Goal: Task Accomplishment & Management: Complete application form

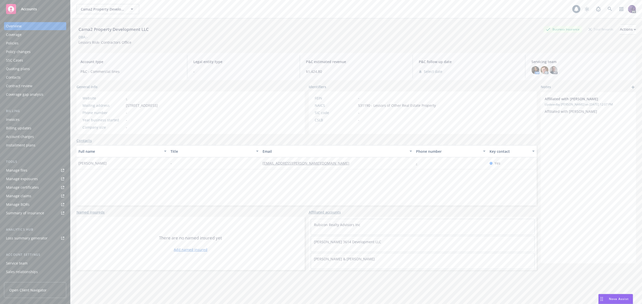
click at [28, 53] on div "Policy changes" at bounding box center [18, 52] width 25 height 8
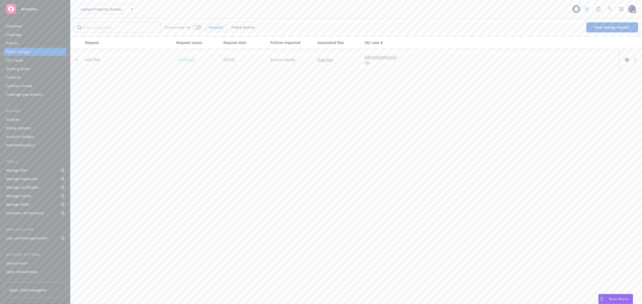
drag, startPoint x: 267, startPoint y: 29, endPoint x: 264, endPoint y: 29, distance: 3.3
click at [267, 29] on div "Show pending only Request Policy history New change request" at bounding box center [357, 27] width 564 height 10
click at [253, 29] on span "Policy history" at bounding box center [244, 27] width 24 height 5
click at [224, 29] on span "Request" at bounding box center [229, 27] width 14 height 5
click at [75, 57] on div at bounding box center [76, 59] width 13 height 23
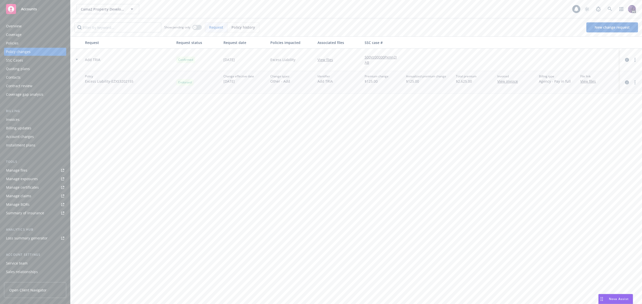
click at [31, 43] on div "Policies" at bounding box center [35, 43] width 58 height 8
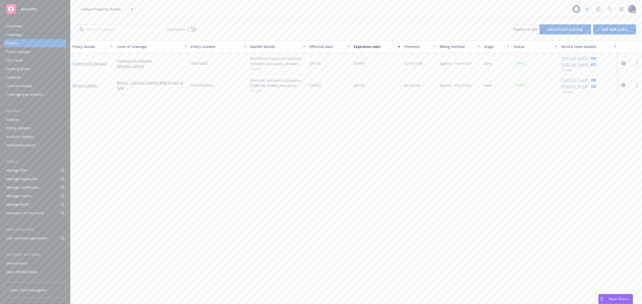
click at [623, 64] on icon "circleInformation" at bounding box center [624, 63] width 4 height 4
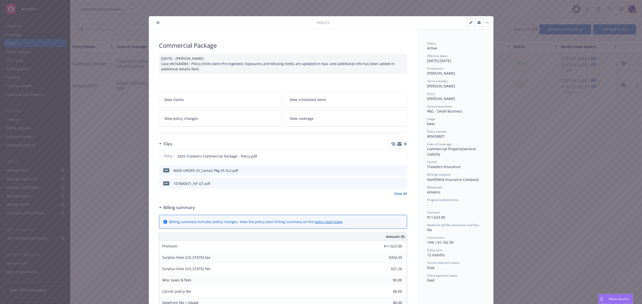
click at [395, 195] on link "View all" at bounding box center [400, 193] width 13 height 5
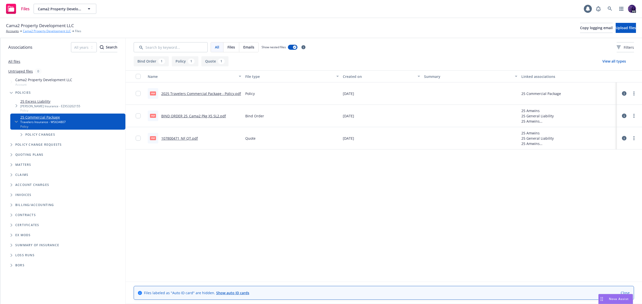
click at [58, 30] on link "Cama2 Property Development LLC" at bounding box center [47, 31] width 48 height 5
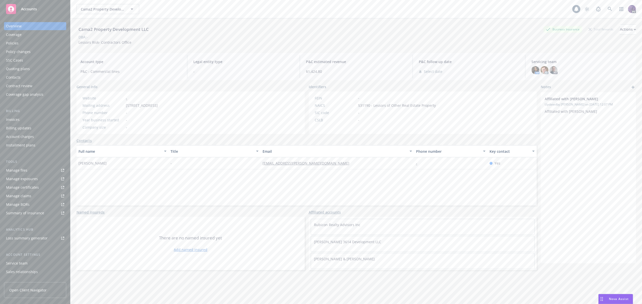
click at [23, 169] on div "Manage files" at bounding box center [16, 170] width 21 height 8
click at [45, 44] on div "Policies" at bounding box center [35, 43] width 58 height 8
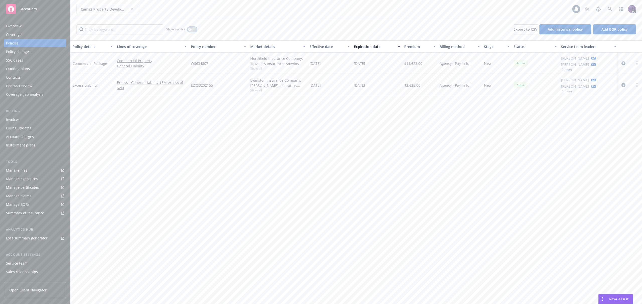
click at [190, 29] on icon "button" at bounding box center [190, 29] width 2 height 2
click at [194, 30] on div "button" at bounding box center [194, 30] width 4 height 4
click at [53, 49] on div "Policy changes" at bounding box center [35, 52] width 58 height 8
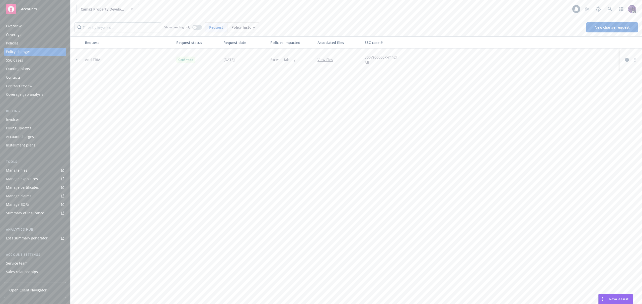
click at [624, 35] on div "Show pending only Request Policy history New change request" at bounding box center [356, 27] width 572 height 18
click at [616, 30] on link "New change request" at bounding box center [613, 27] width 52 height 10
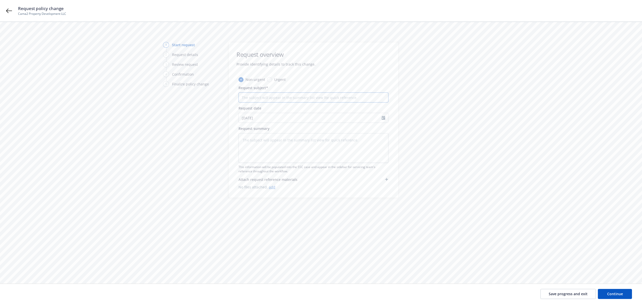
click at [265, 99] on input "Request subject*" at bounding box center [314, 97] width 150 height 10
click at [263, 139] on textarea at bounding box center [314, 148] width 150 height 30
paste textarea "Add Mortgagee, LLP, AI, and WOS in favor of [PERSON_NAME]. Rubicon Mortgage Fun…"
type textarea "x"
click at [281, 148] on textarea "Add Mortgagee, LLP, AI, and WOS in favor of [PERSON_NAME]. Rubicon Mortgage Fun…" at bounding box center [314, 159] width 150 height 40
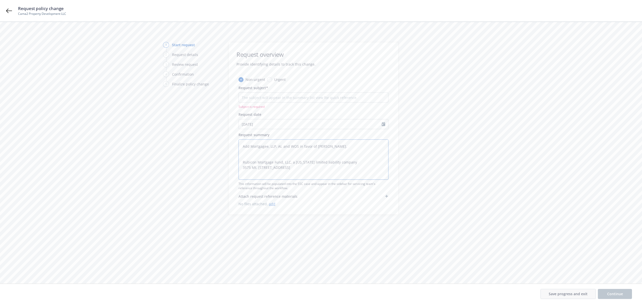
click at [281, 148] on textarea "Add Mortgagee, LLP, AI, and WOS in favor of [PERSON_NAME]. Rubicon Mortgage Fun…" at bounding box center [314, 159] width 150 height 40
type textarea "Add Mortgagee, LLP, AI, and WOS in favor of [PERSON_NAME]. Rubicon Mortgage Fun…"
click at [287, 94] on input "Request subject*" at bounding box center [314, 97] width 150 height 10
paste input "Add Mortgagee, LLP, AI, and WOS in favor of [PERSON_NAME]."
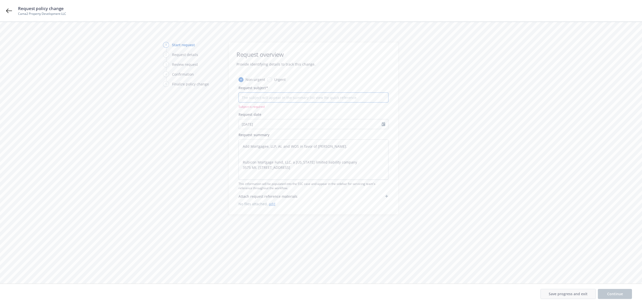
type textarea "x"
type input "Add Mortgagee, LLP, AI, and WOS in favor of [PERSON_NAME]."
click at [606, 291] on button "Continue" at bounding box center [615, 294] width 34 height 10
type textarea "x"
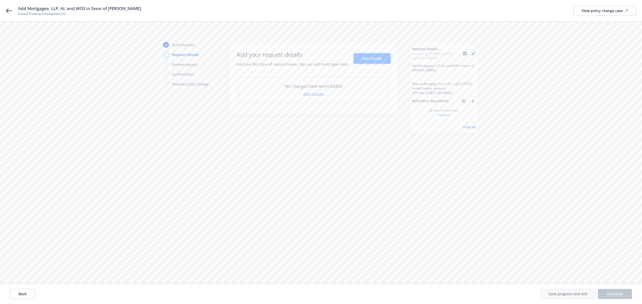
click at [369, 62] on button "Add change" at bounding box center [372, 58] width 37 height 10
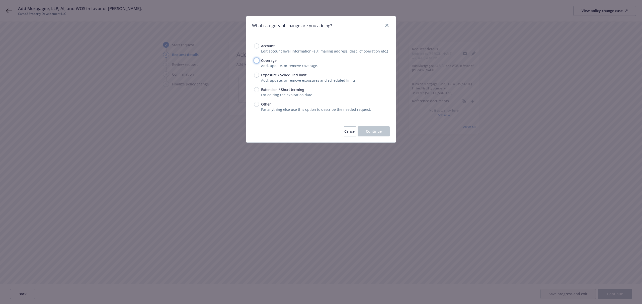
click at [255, 60] on input "Coverage" at bounding box center [256, 60] width 5 height 5
radio input "true"
click at [380, 134] on button "Continue" at bounding box center [374, 131] width 32 height 10
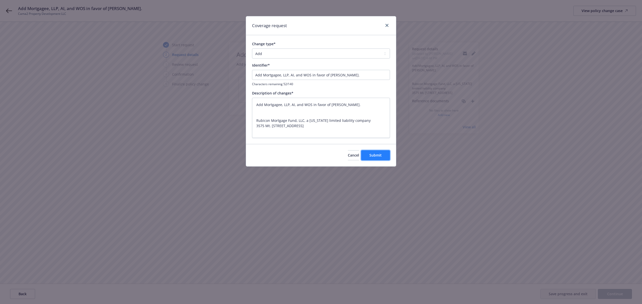
click at [373, 156] on span "Submit" at bounding box center [376, 155] width 12 height 5
type textarea "x"
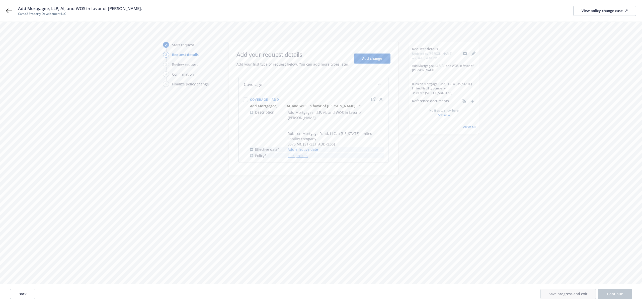
click at [297, 148] on link "Add effective date" at bounding box center [303, 149] width 30 height 5
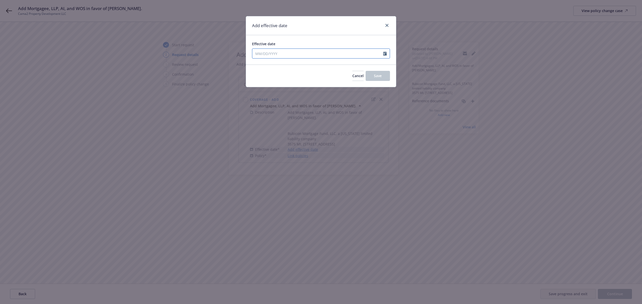
click at [279, 55] on input "Effective date" at bounding box center [317, 54] width 131 height 10
select select "8"
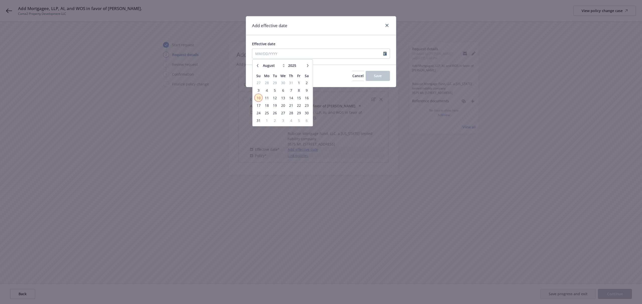
click at [258, 98] on span "10" at bounding box center [258, 98] width 7 height 6
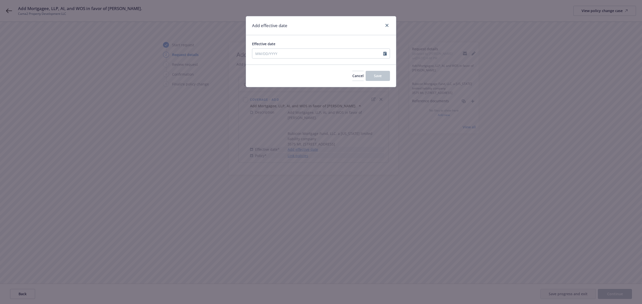
type input "[DATE]"
click at [371, 78] on button "Save" at bounding box center [378, 76] width 24 height 10
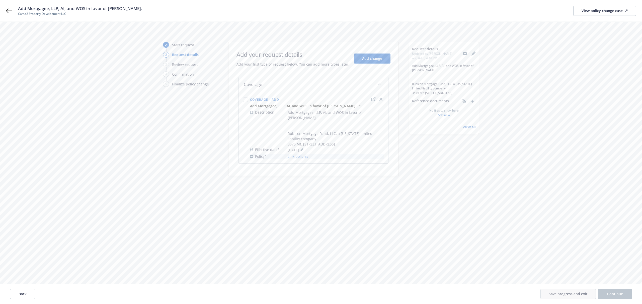
click at [297, 156] on link "Link policies" at bounding box center [298, 156] width 21 height 5
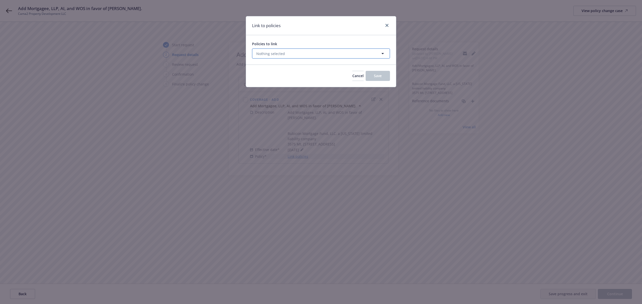
click at [309, 56] on button "Nothing selected" at bounding box center [321, 53] width 138 height 10
select select "ACTIVE"
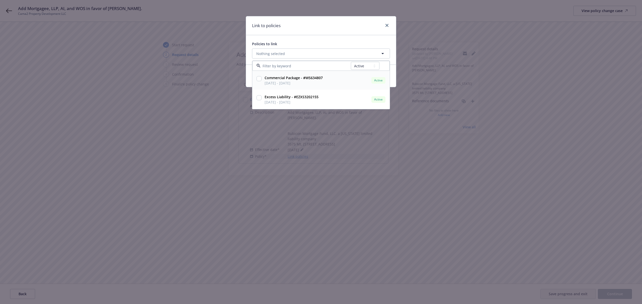
click at [258, 80] on input "checkbox" at bounding box center [259, 78] width 5 height 5
checkbox input "true"
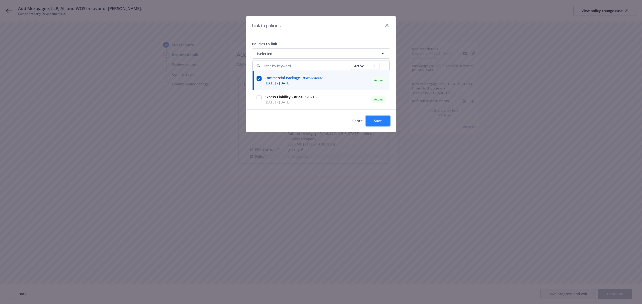
click at [379, 123] on button "Save" at bounding box center [378, 121] width 24 height 10
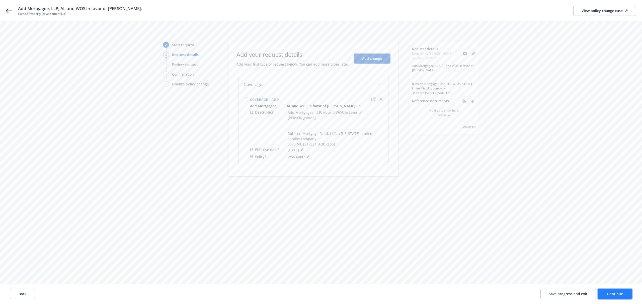
click at [610, 295] on span "Continue" at bounding box center [615, 293] width 16 height 5
drag, startPoint x: 314, startPoint y: 150, endPoint x: 276, endPoint y: 120, distance: 48.3
click at [276, 120] on div "Description Add Mortgagee, LLP, AI, and WOS in favor of Rubicon. Rubicon Mortga…" at bounding box center [313, 134] width 141 height 37
copy div "Add Mortgagee, LLP, AI, and WOS in favor of [PERSON_NAME]. Rubicon Mortgage Fun…"
click at [606, 290] on button "Continue" at bounding box center [615, 294] width 34 height 10
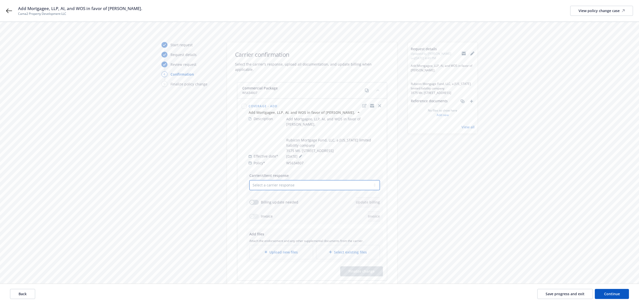
click at [335, 180] on select "Select a carrier response Accepted Accepted with revision No endorsement needed…" at bounding box center [314, 185] width 130 height 10
click at [9, 10] on icon at bounding box center [9, 11] width 6 height 6
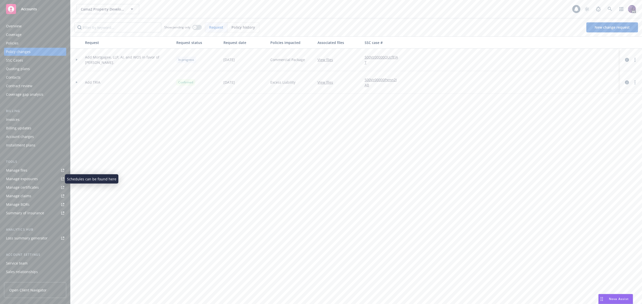
click at [35, 180] on div "Manage exposures" at bounding box center [22, 179] width 32 height 8
click at [40, 51] on div "Policy changes" at bounding box center [35, 52] width 58 height 8
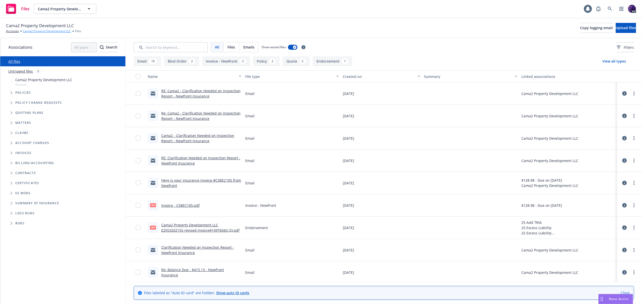
click at [59, 30] on link "Cama2 Property Development LLC" at bounding box center [47, 31] width 48 height 5
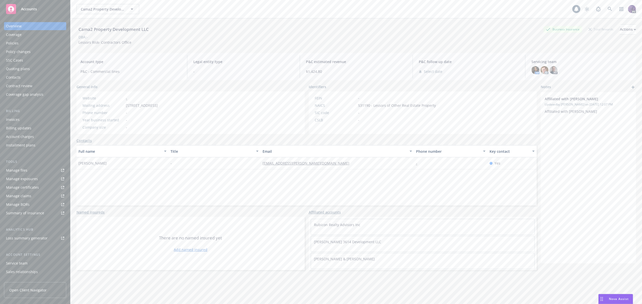
click at [32, 41] on div "Policies" at bounding box center [35, 43] width 58 height 8
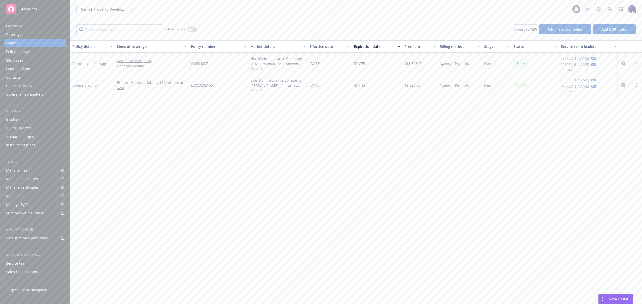
click at [202, 65] on span "WS634807" at bounding box center [199, 63] width 17 height 5
copy span "WS634807"
click at [623, 64] on icon "circleInformation" at bounding box center [624, 63] width 4 height 4
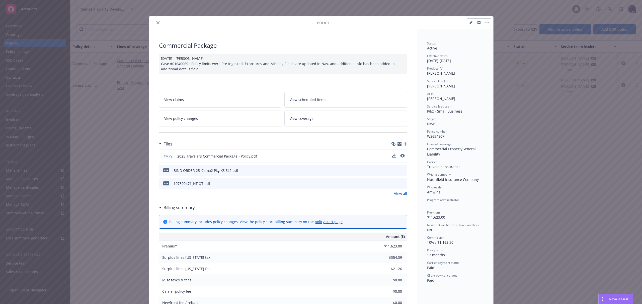
click at [402, 157] on button at bounding box center [402, 155] width 5 height 5
click at [401, 156] on icon "preview file" at bounding box center [402, 156] width 5 height 4
drag, startPoint x: 159, startPoint y: 22, endPoint x: 153, endPoint y: 28, distance: 8.3
click at [158, 22] on button "close" at bounding box center [158, 23] width 6 height 6
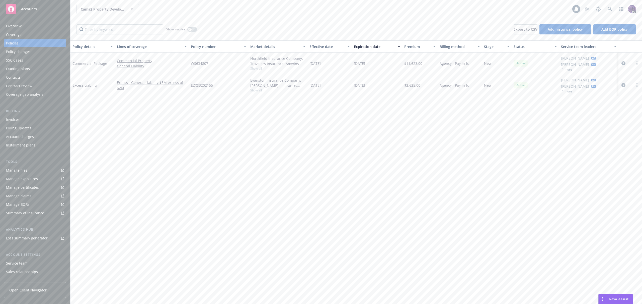
click at [39, 59] on div "SSC Cases" at bounding box center [35, 60] width 58 height 8
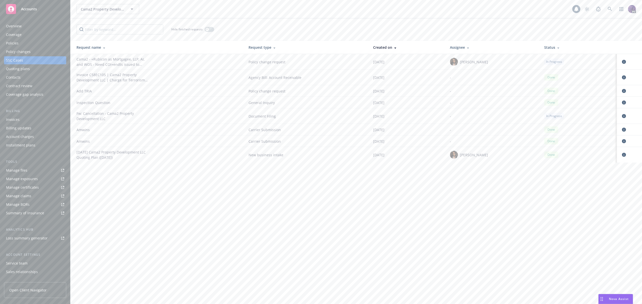
click at [45, 43] on div "Policies" at bounding box center [35, 43] width 58 height 8
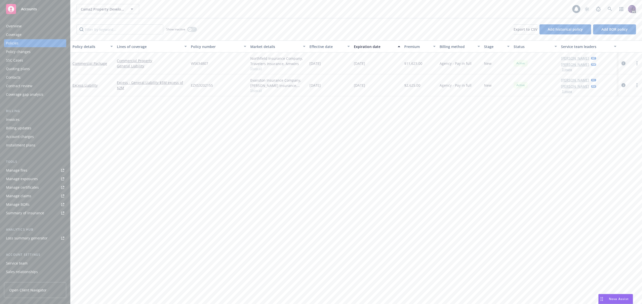
click at [623, 63] on icon "circleInformation" at bounding box center [624, 63] width 4 height 4
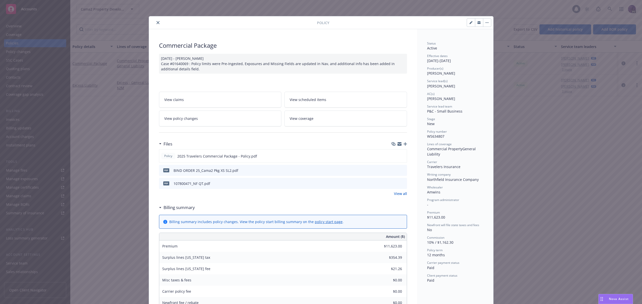
scroll to position [15, 0]
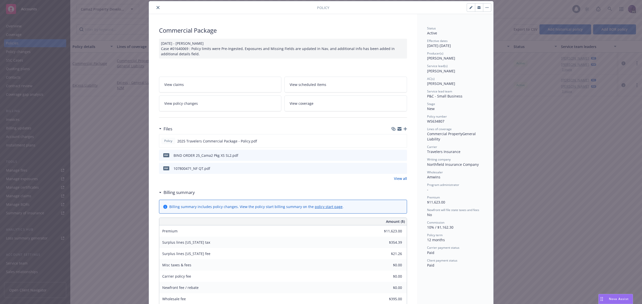
click at [400, 155] on icon "preview file" at bounding box center [402, 155] width 5 height 4
click at [157, 6] on icon "close" at bounding box center [158, 7] width 3 height 3
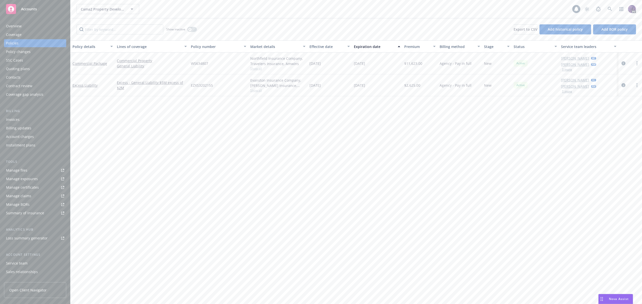
click at [283, 11] on div "Cama2 Property Development LLC Cama2 Property Development LLC" at bounding box center [325, 9] width 496 height 10
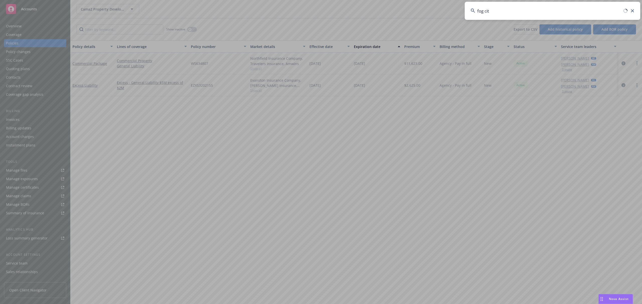
type input "fog city"
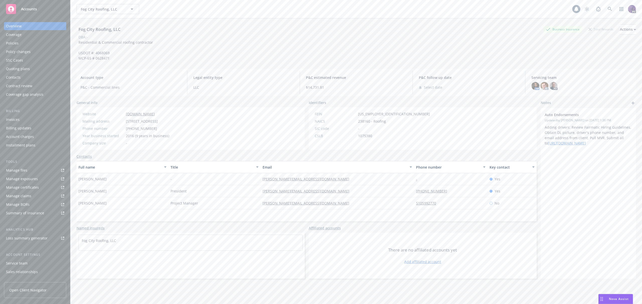
click at [40, 44] on div "Policies" at bounding box center [35, 43] width 58 height 8
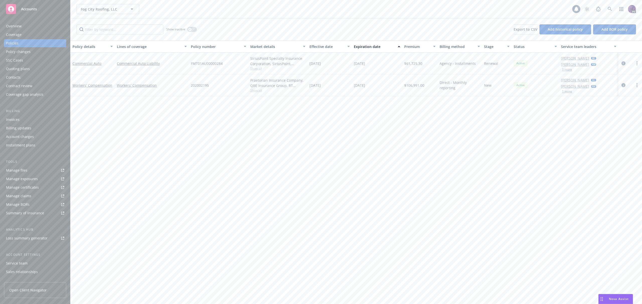
click at [623, 62] on icon "circleInformation" at bounding box center [624, 63] width 4 height 4
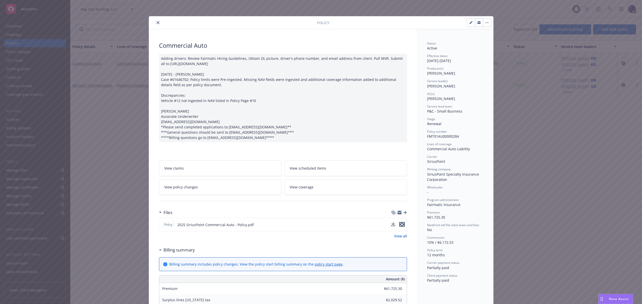
click at [402, 224] on icon "preview file" at bounding box center [402, 224] width 5 height 4
click at [156, 21] on button "close" at bounding box center [158, 23] width 6 height 6
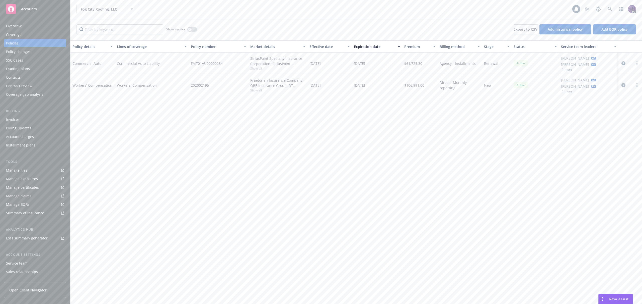
click at [624, 85] on icon "circleInformation" at bounding box center [624, 85] width 4 height 4
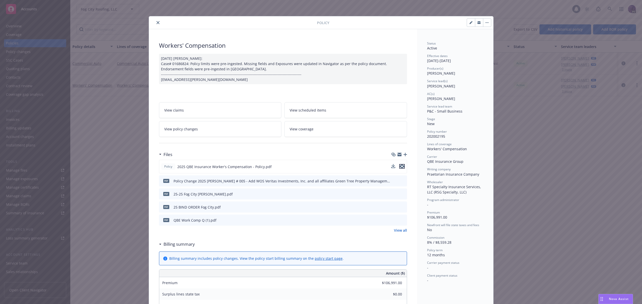
click at [400, 167] on icon "preview file" at bounding box center [402, 166] width 5 height 4
click at [158, 22] on button "close" at bounding box center [158, 23] width 6 height 6
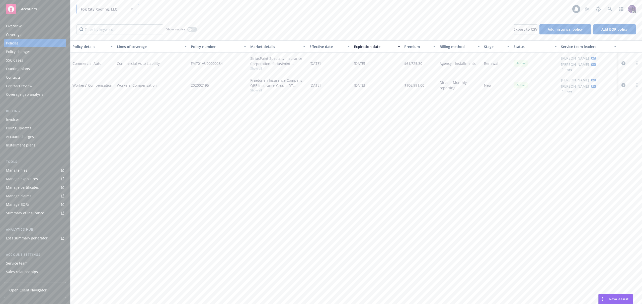
click at [128, 11] on div "Fog City Roofing, LLC" at bounding box center [108, 9] width 63 height 10
click at [233, 17] on div "Fog City Roofing, LLC Fog City Roofing, LLC 1 PD" at bounding box center [356, 9] width 572 height 18
click at [37, 55] on div "Policy changes" at bounding box center [35, 52] width 58 height 8
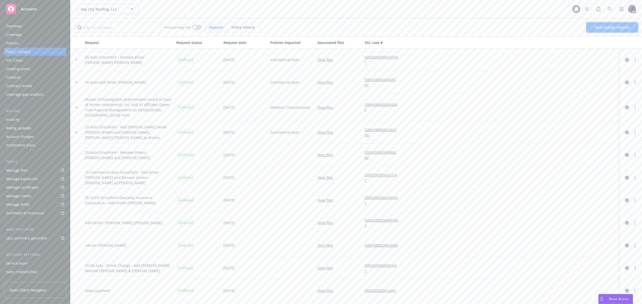
click at [600, 26] on span "New change request" at bounding box center [612, 27] width 35 height 5
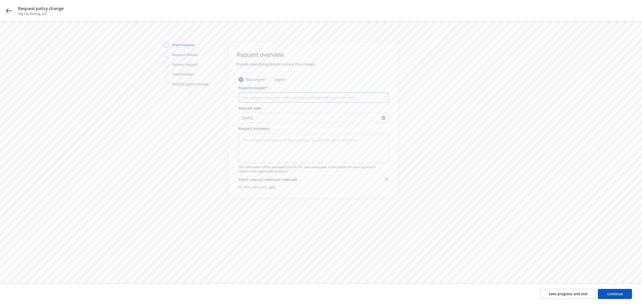
click at [249, 94] on input "Request subject*" at bounding box center [314, 97] width 150 height 10
type textarea "x"
type input "+"
type textarea "x"
type input "++"
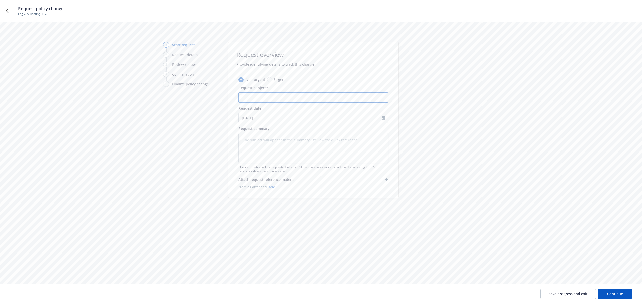
type textarea "x"
type input "+"
type textarea "x"
type input "+"
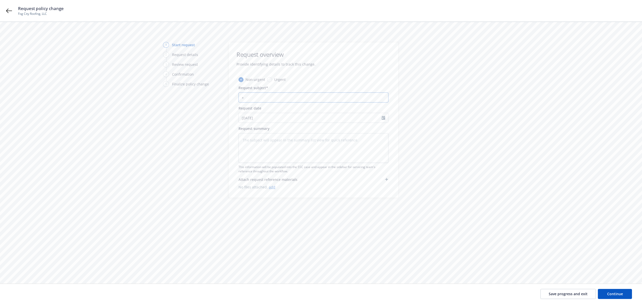
type textarea "x"
type input "+"
type textarea "x"
type input "+"
